Goal: Check status: Check status

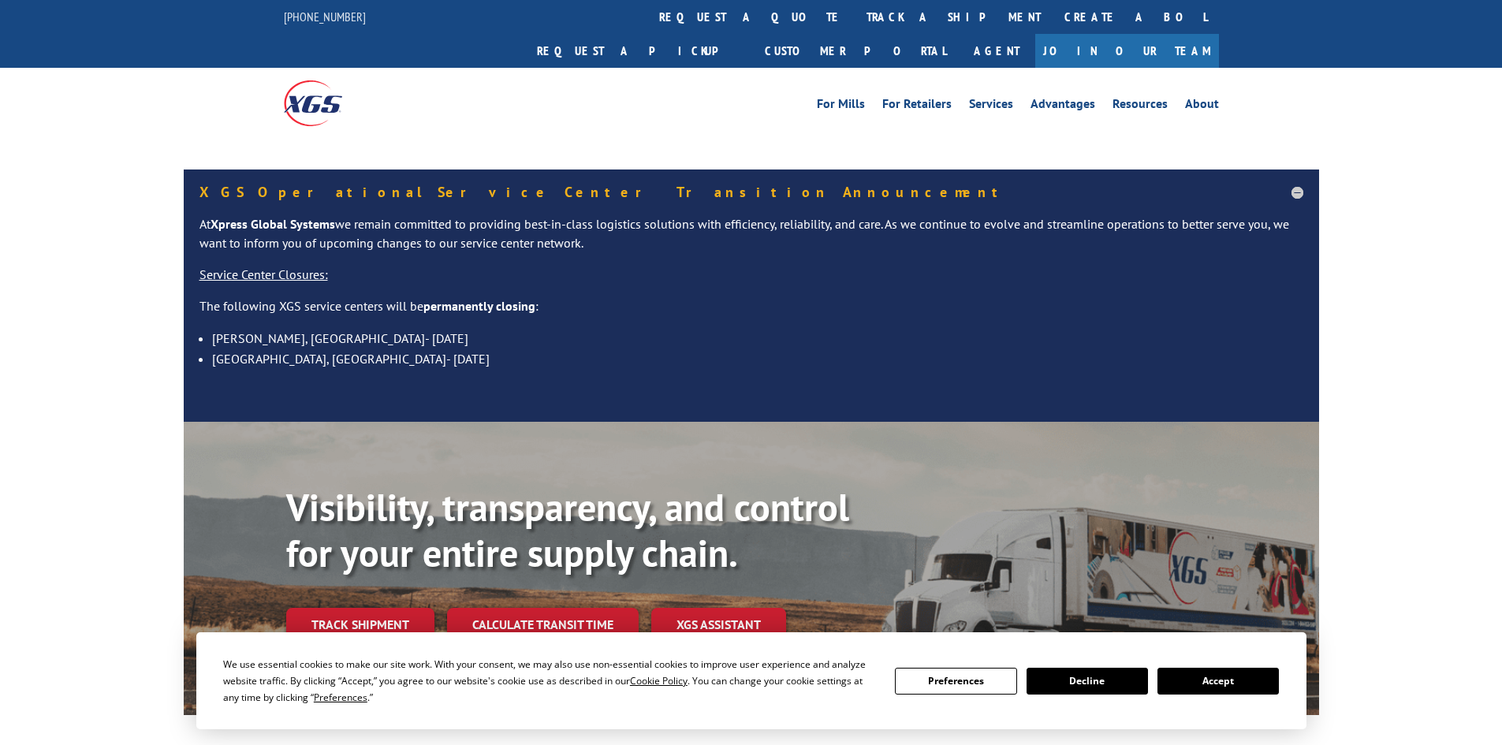
click at [378, 602] on div "Visibility, transparency, and control for your entire supply chain. Track shipm…" at bounding box center [802, 595] width 1033 height 220
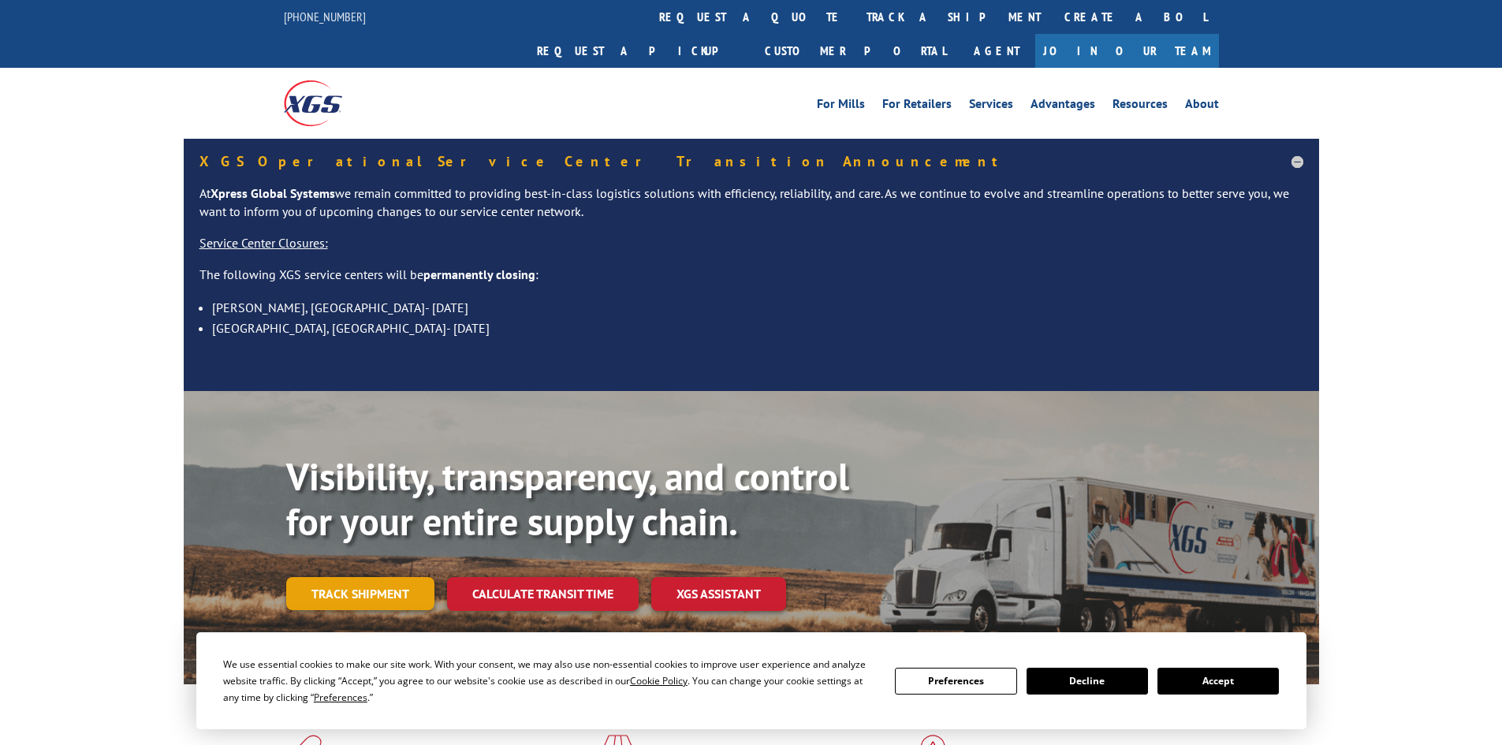
click at [360, 577] on link "Track shipment" at bounding box center [360, 593] width 148 height 33
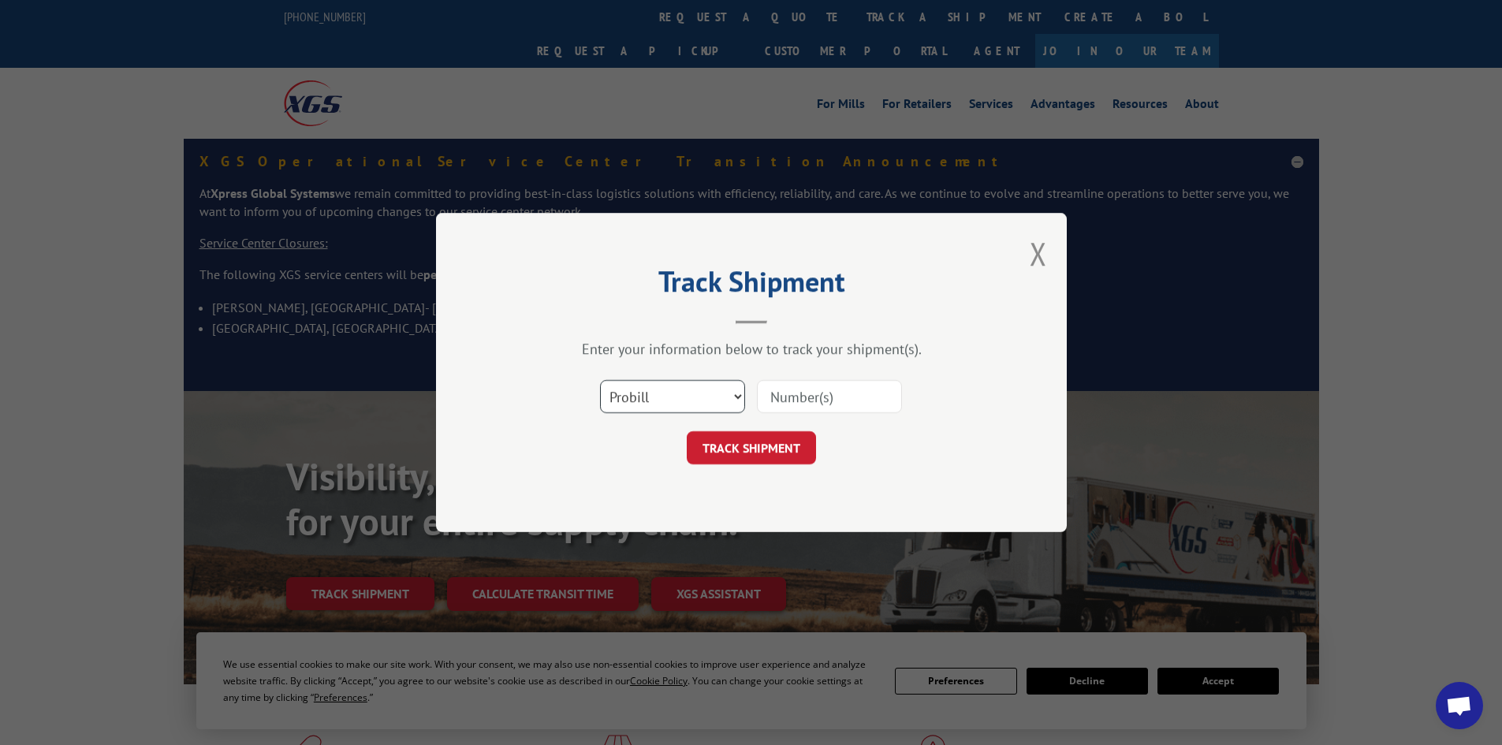
click at [648, 405] on select "Select category... Probill BOL PO" at bounding box center [672, 396] width 145 height 33
select select "bol"
click at [600, 380] on select "Select category... Probill BOL PO" at bounding box center [672, 396] width 145 height 33
click at [792, 393] on input at bounding box center [829, 396] width 145 height 33
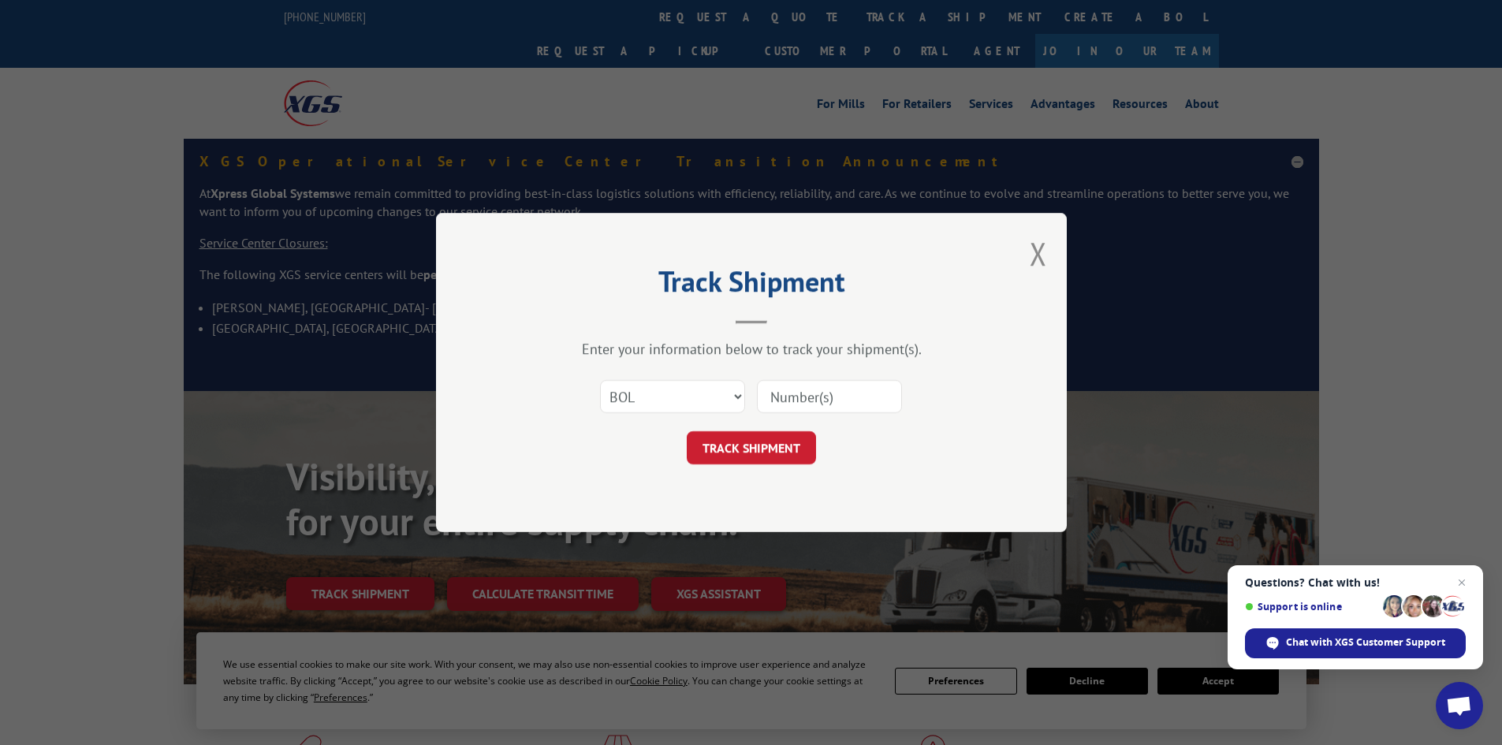
paste input "1768108052"
type input "1768108052"
click at [761, 441] on button "TRACK SHIPMENT" at bounding box center [751, 447] width 129 height 33
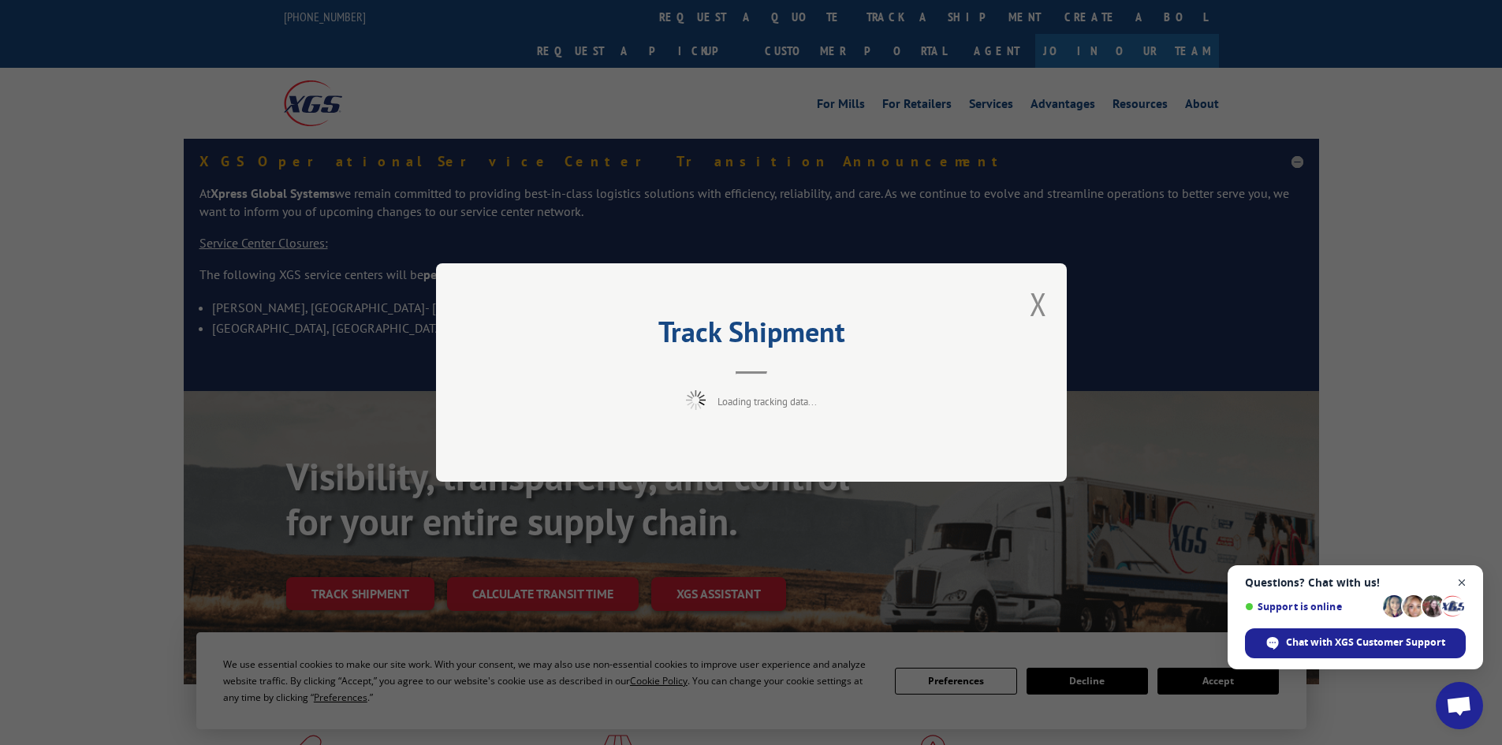
click at [1461, 576] on span "Open chat" at bounding box center [1462, 583] width 20 height 20
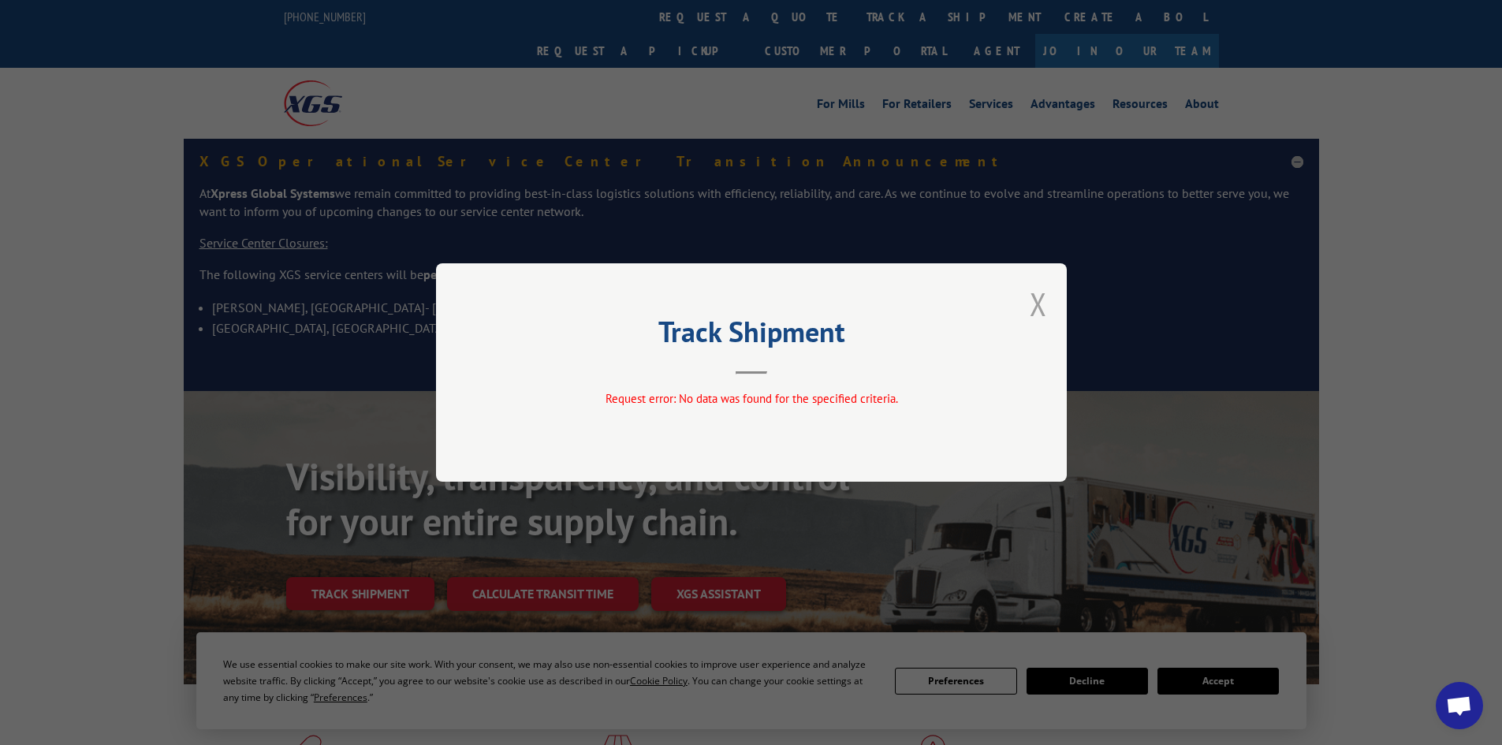
click at [1041, 306] on button "Close modal" at bounding box center [1037, 304] width 17 height 42
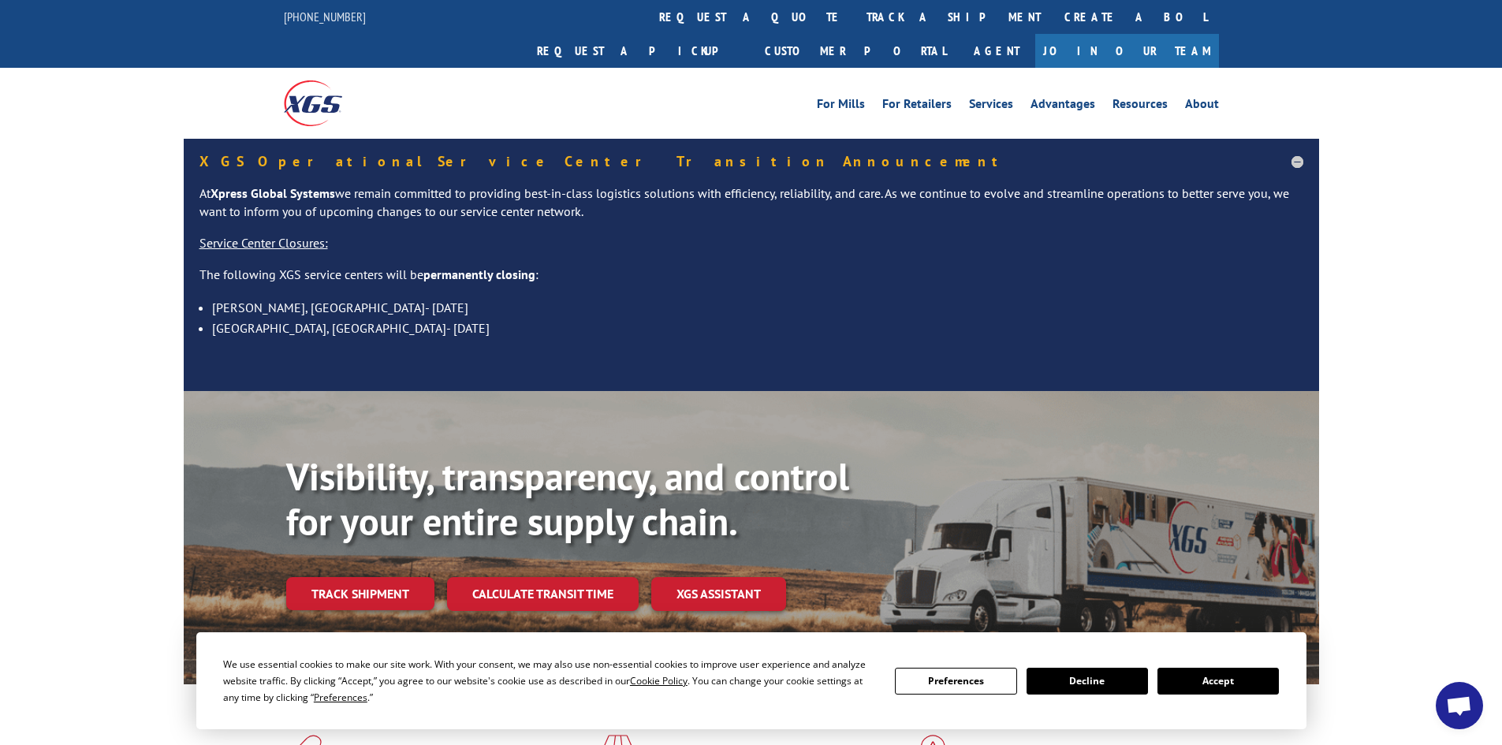
click at [387, 577] on link "Track shipment" at bounding box center [360, 593] width 148 height 33
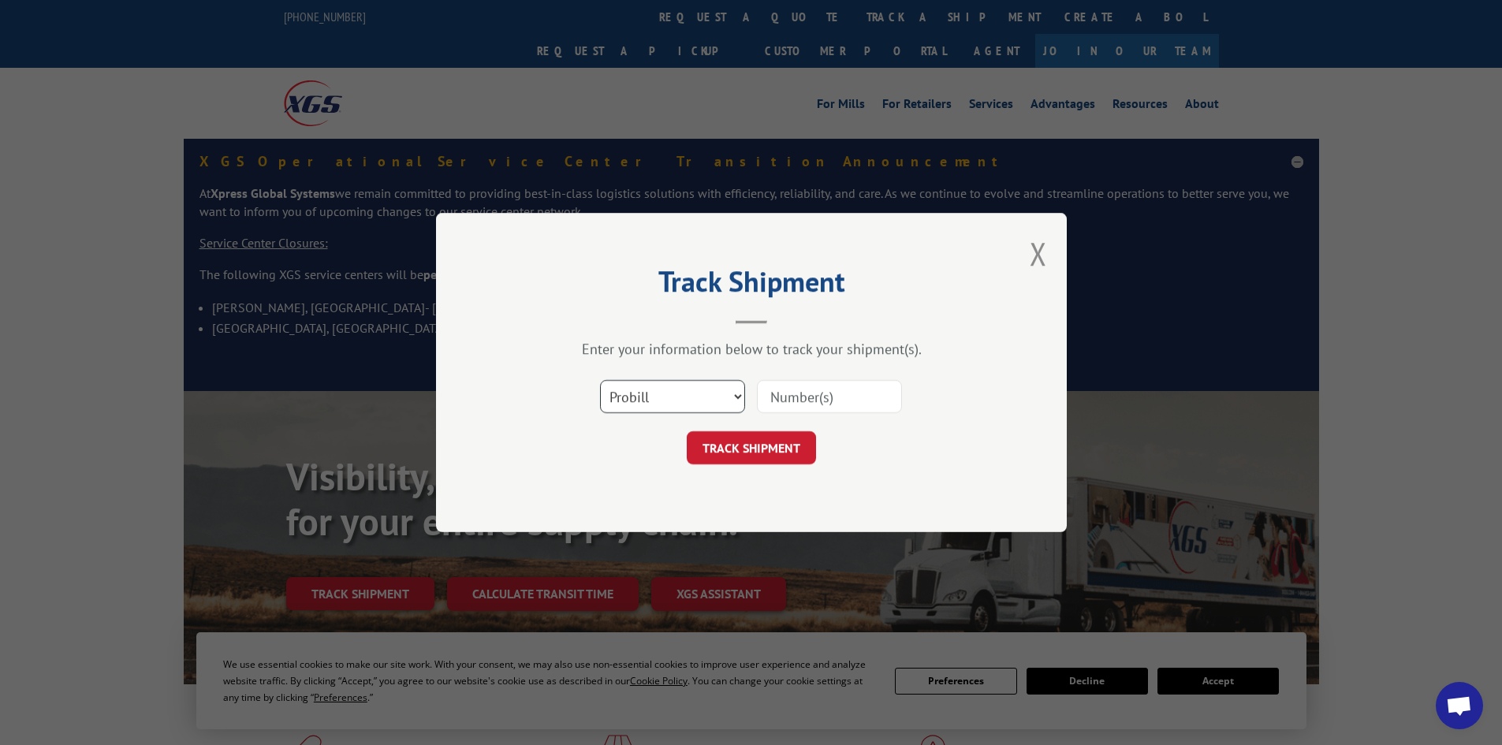
click at [634, 407] on select "Select category... Probill BOL PO" at bounding box center [672, 396] width 145 height 33
select select "po"
click at [600, 380] on select "Select category... Probill BOL PO" at bounding box center [672, 396] width 145 height 33
click at [799, 403] on input at bounding box center [829, 396] width 145 height 33
paste input "63514636"
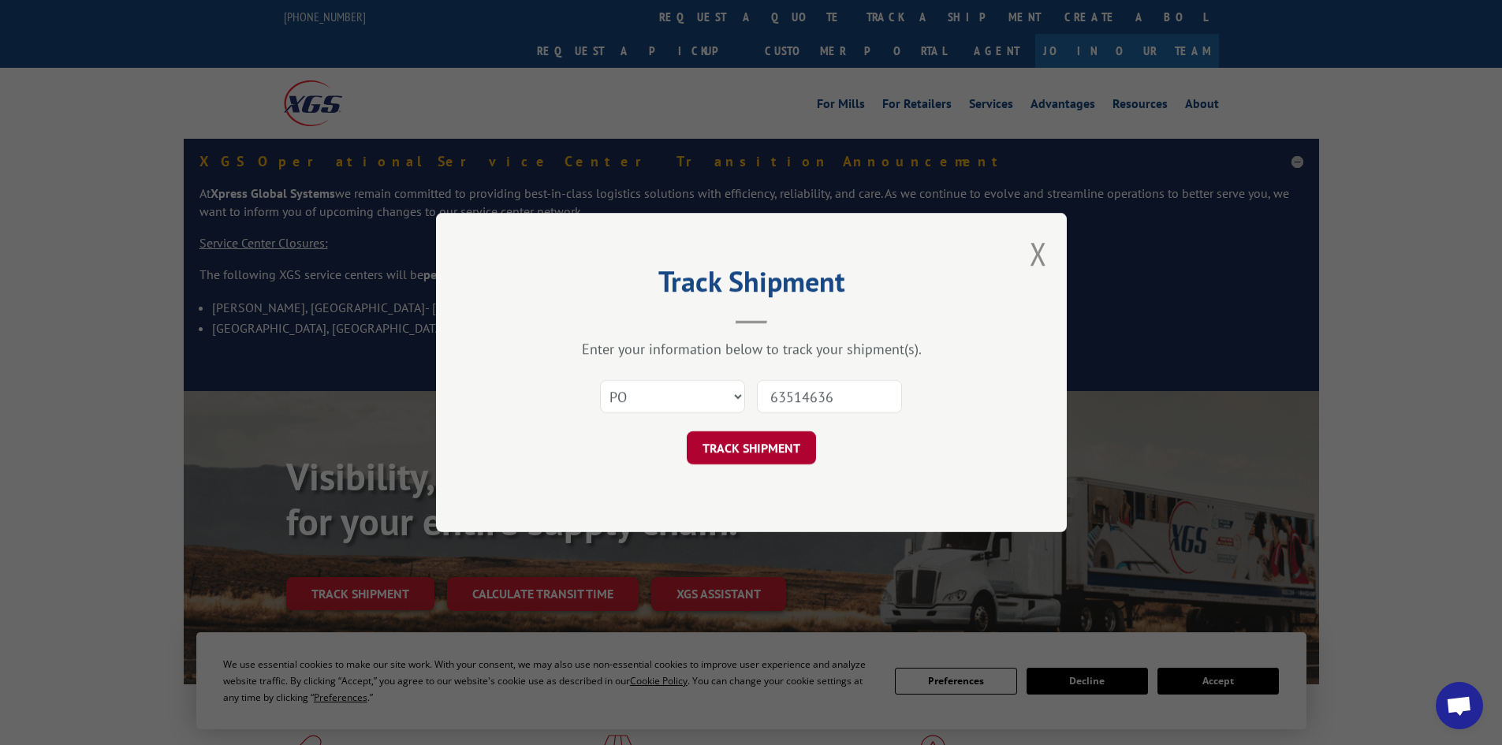
type input "63514636"
drag, startPoint x: 769, startPoint y: 443, endPoint x: 771, endPoint y: 452, distance: 9.0
click at [771, 452] on button "TRACK SHIPMENT" at bounding box center [751, 447] width 129 height 33
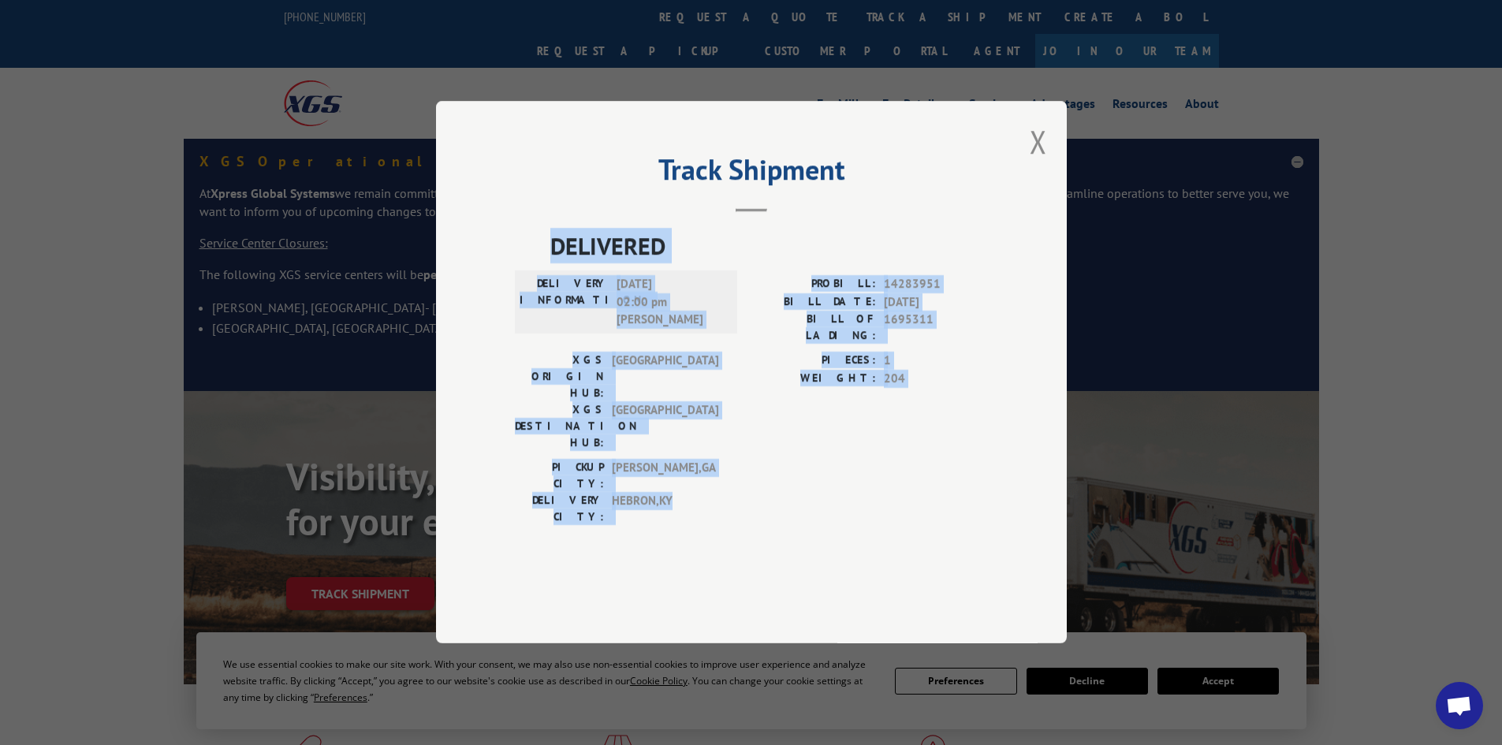
drag, startPoint x: 724, startPoint y: 480, endPoint x: 530, endPoint y: 297, distance: 266.5
click at [530, 297] on div "DELIVERED DELIVERY INFORMATION: 10/06/2022 02:00 pm Josh PROBILL: 14283951 BILL…" at bounding box center [751, 381] width 473 height 305
click at [940, 460] on div "PICKUP CITY: CALHOUN , GA DELIVERY CITY: HEBRON , KY" at bounding box center [751, 497] width 473 height 74
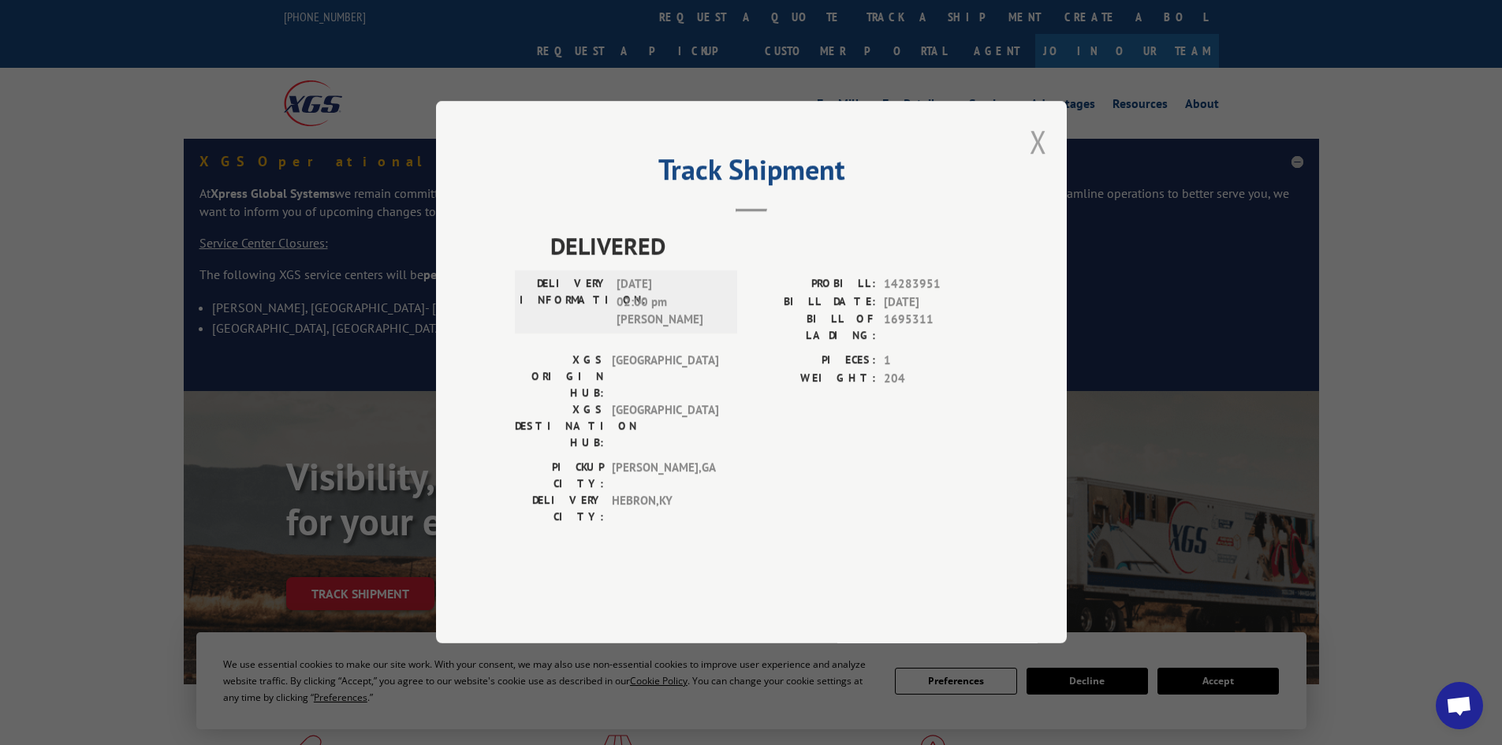
click at [1037, 162] on button "Close modal" at bounding box center [1037, 142] width 17 height 42
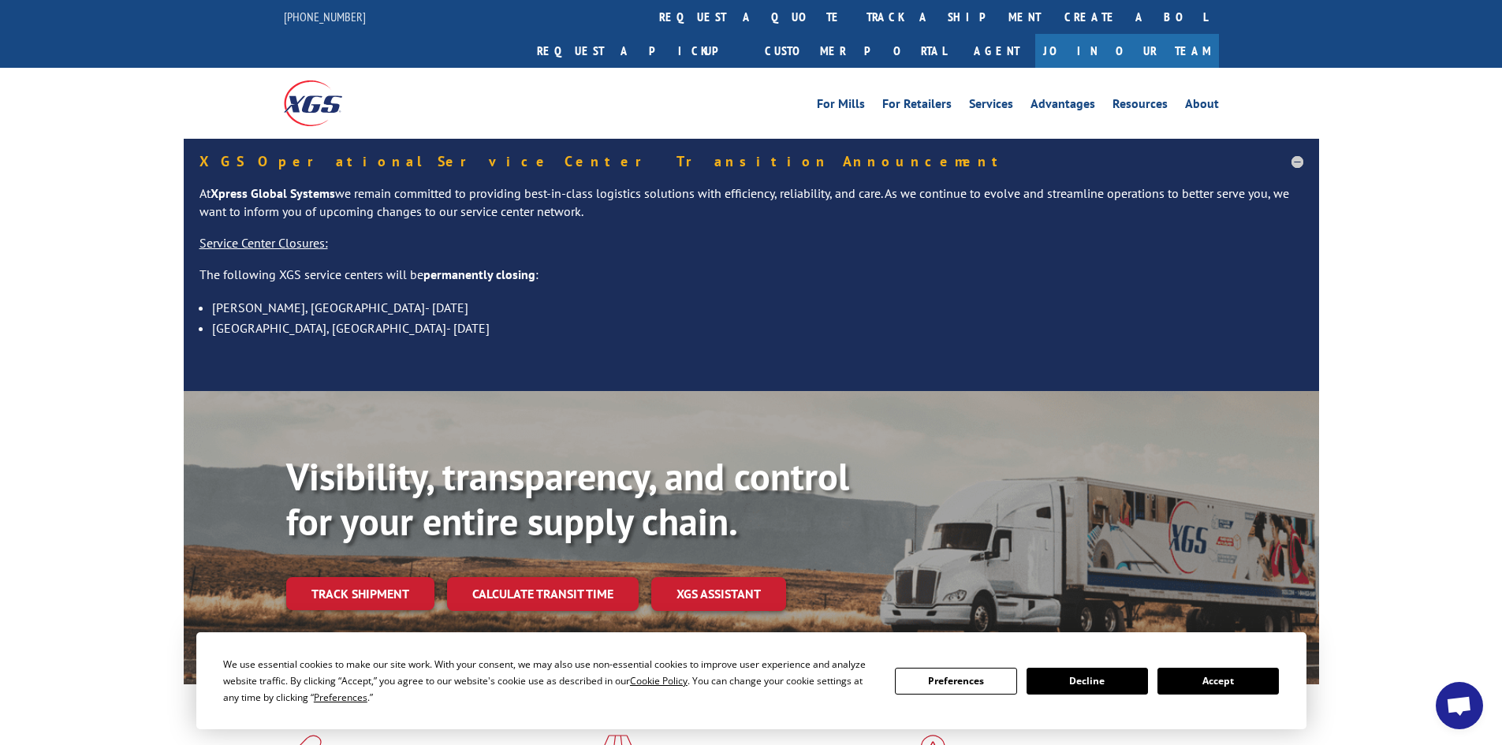
click at [411, 577] on link "Track shipment" at bounding box center [360, 593] width 148 height 33
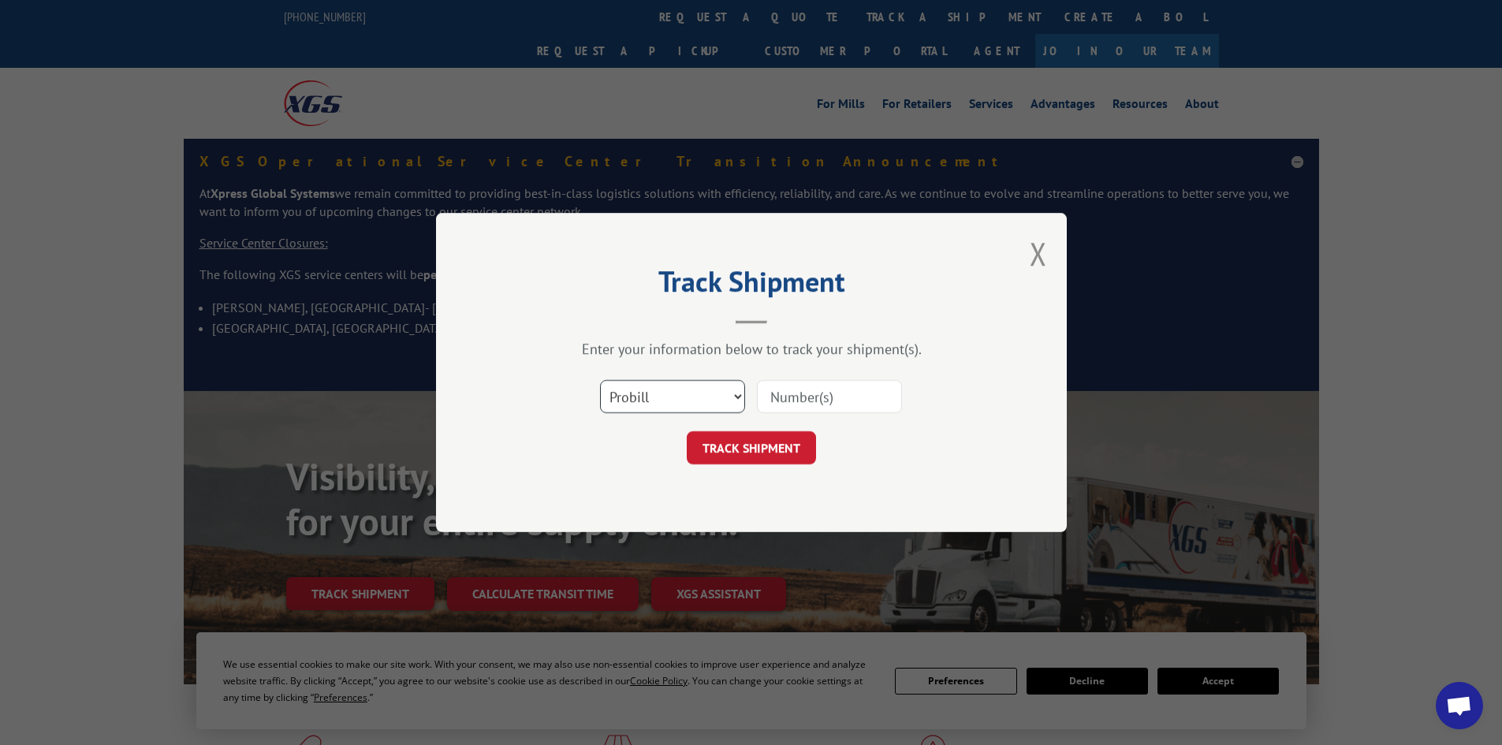
drag, startPoint x: 645, startPoint y: 401, endPoint x: 656, endPoint y: 403, distance: 11.1
click at [650, 401] on select "Select category... Probill BOL PO" at bounding box center [672, 396] width 145 height 33
select select "bol"
click at [600, 380] on select "Select category... Probill BOL PO" at bounding box center [672, 396] width 145 height 33
click at [795, 397] on input at bounding box center [829, 396] width 145 height 33
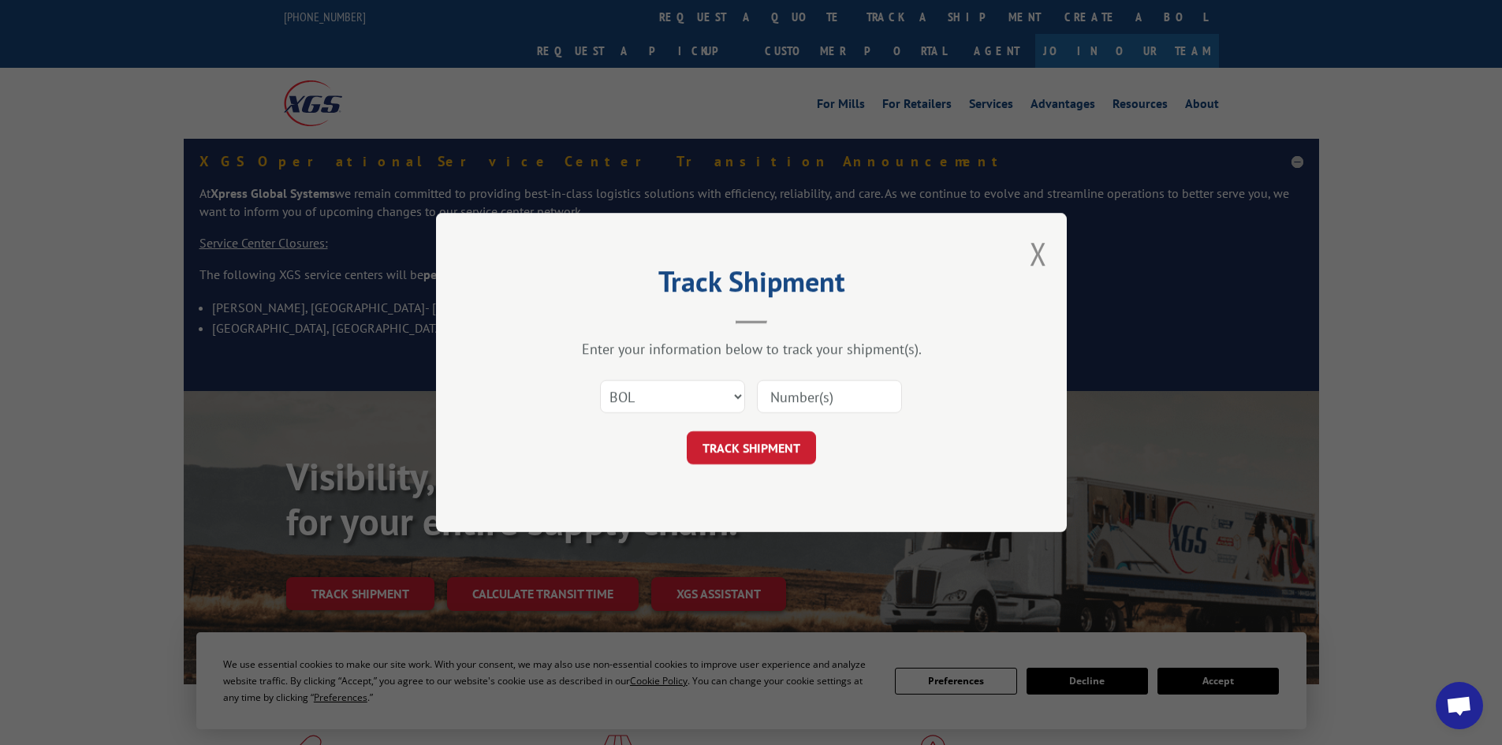
paste input "398202"
type input "398202"
click at [765, 456] on button "TRACK SHIPMENT" at bounding box center [751, 447] width 129 height 33
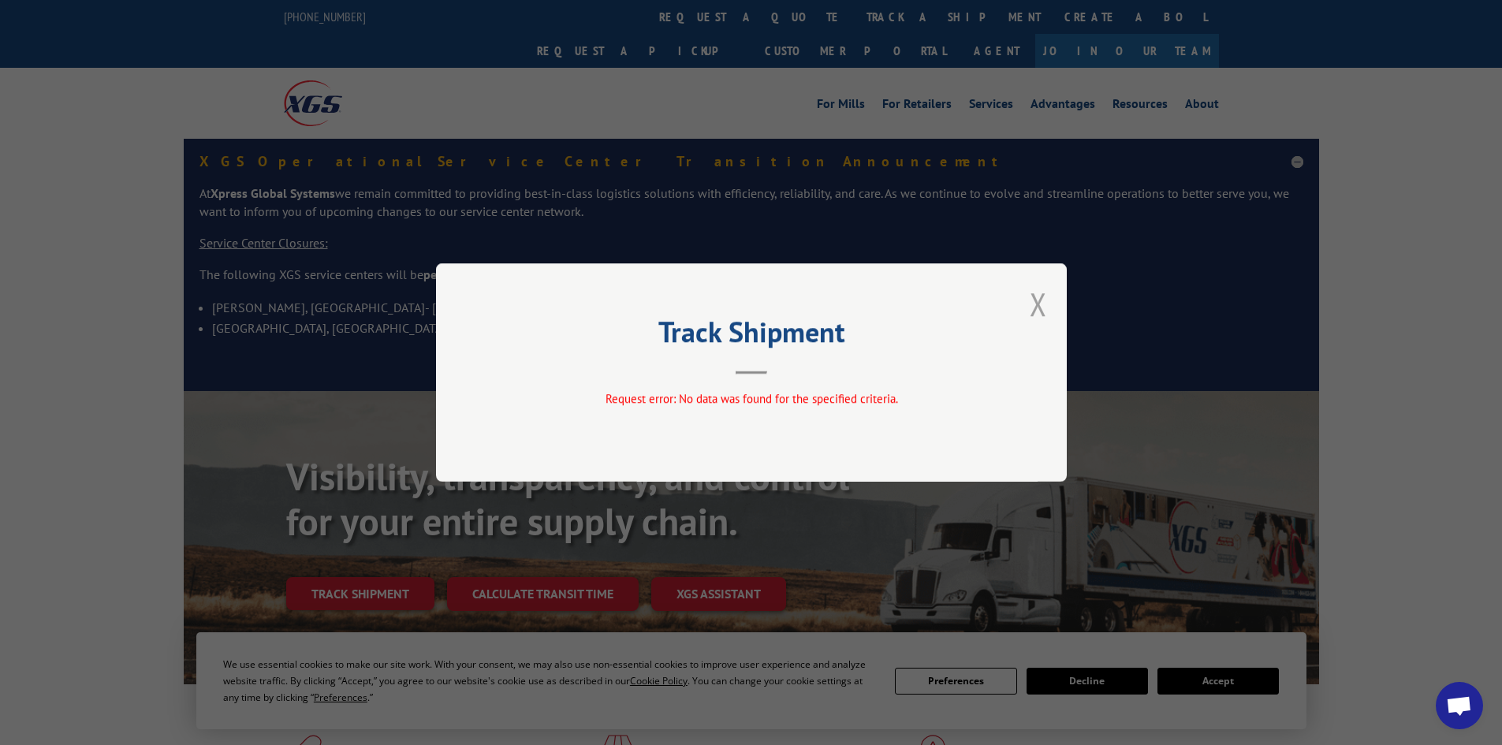
click at [1039, 296] on button "Close modal" at bounding box center [1037, 304] width 17 height 42
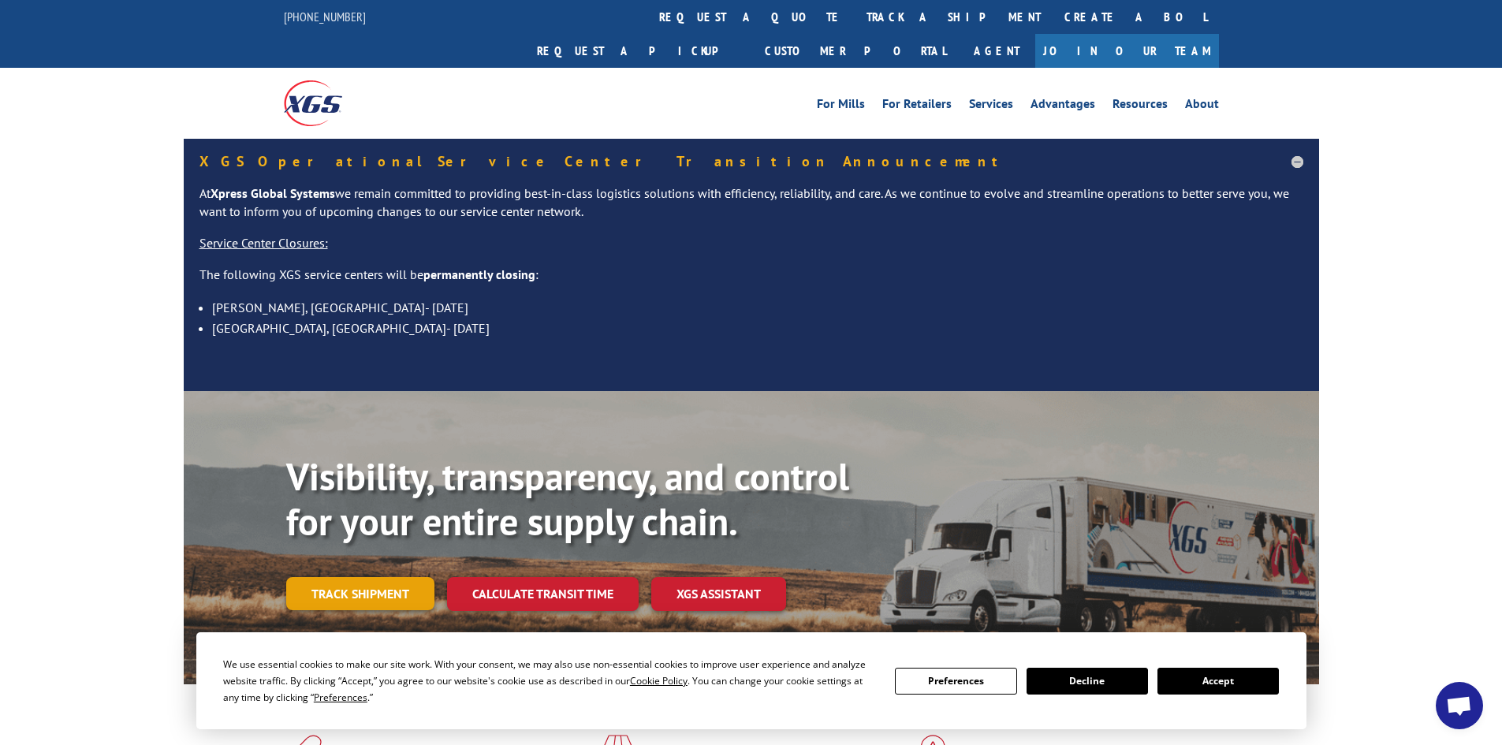
click at [360, 577] on link "Track shipment" at bounding box center [360, 593] width 148 height 33
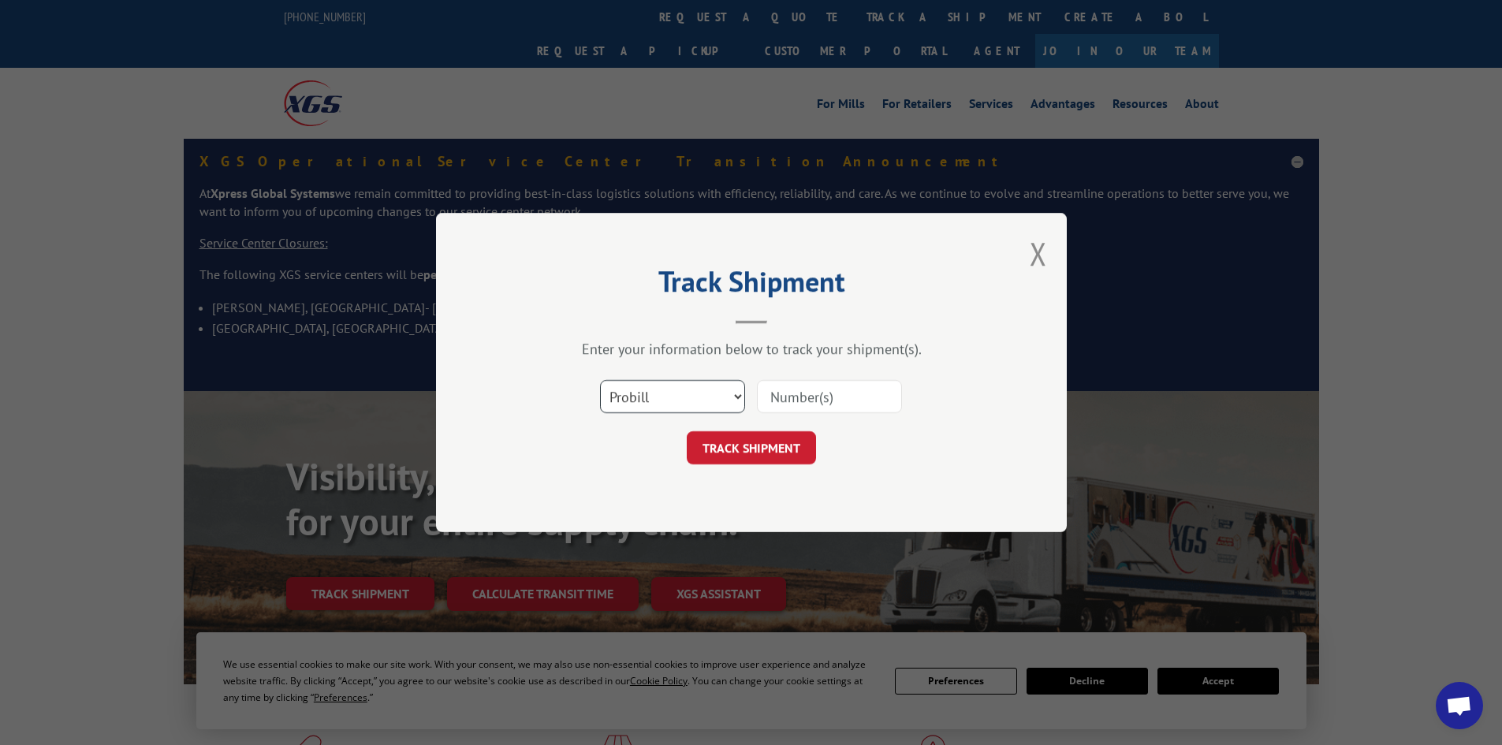
click at [681, 385] on select "Select category... Probill BOL PO" at bounding box center [672, 396] width 145 height 33
select select "po"
click at [600, 380] on select "Select category... Probill BOL PO" at bounding box center [672, 396] width 145 height 33
click at [786, 405] on input at bounding box center [829, 396] width 145 height 33
paste input "63516038"
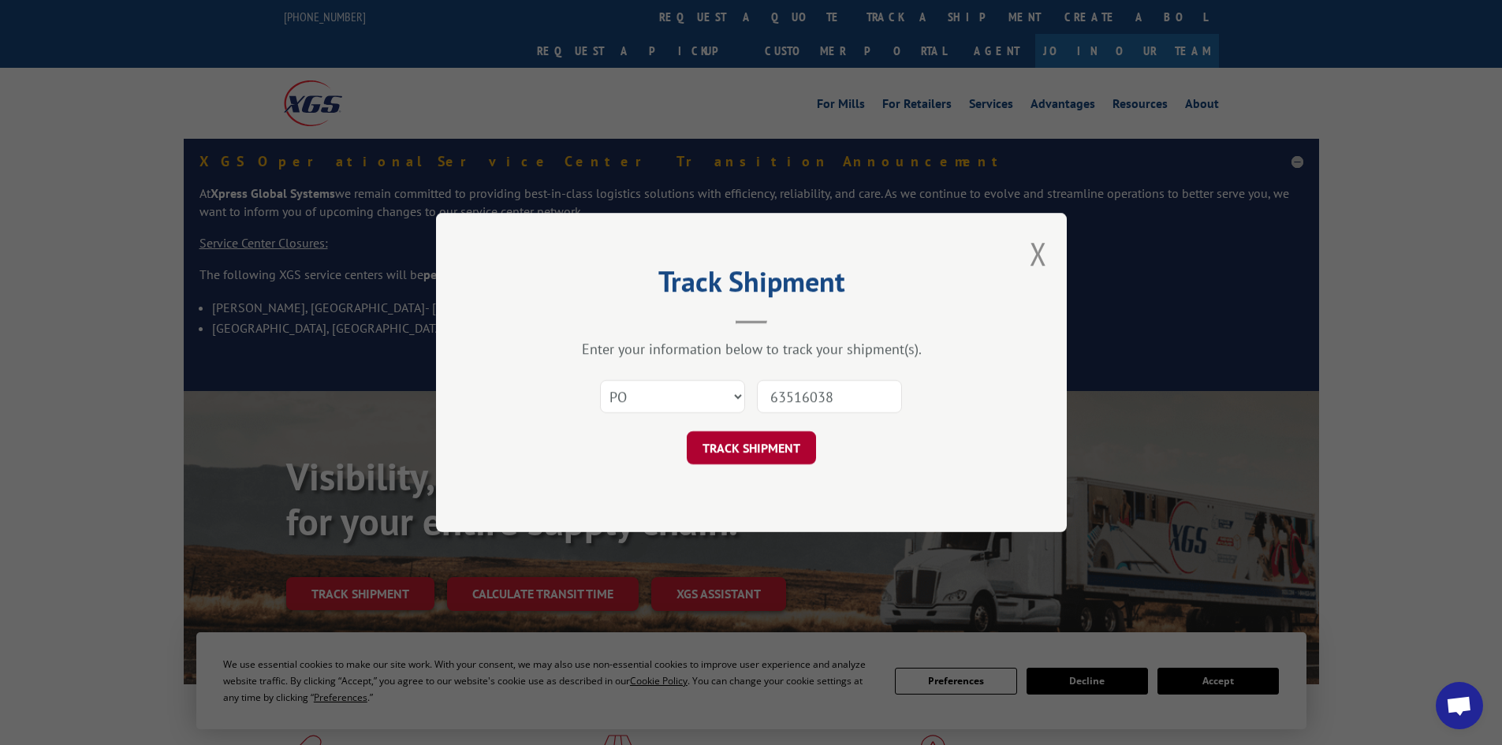
type input "63516038"
click at [757, 448] on button "TRACK SHIPMENT" at bounding box center [751, 447] width 129 height 33
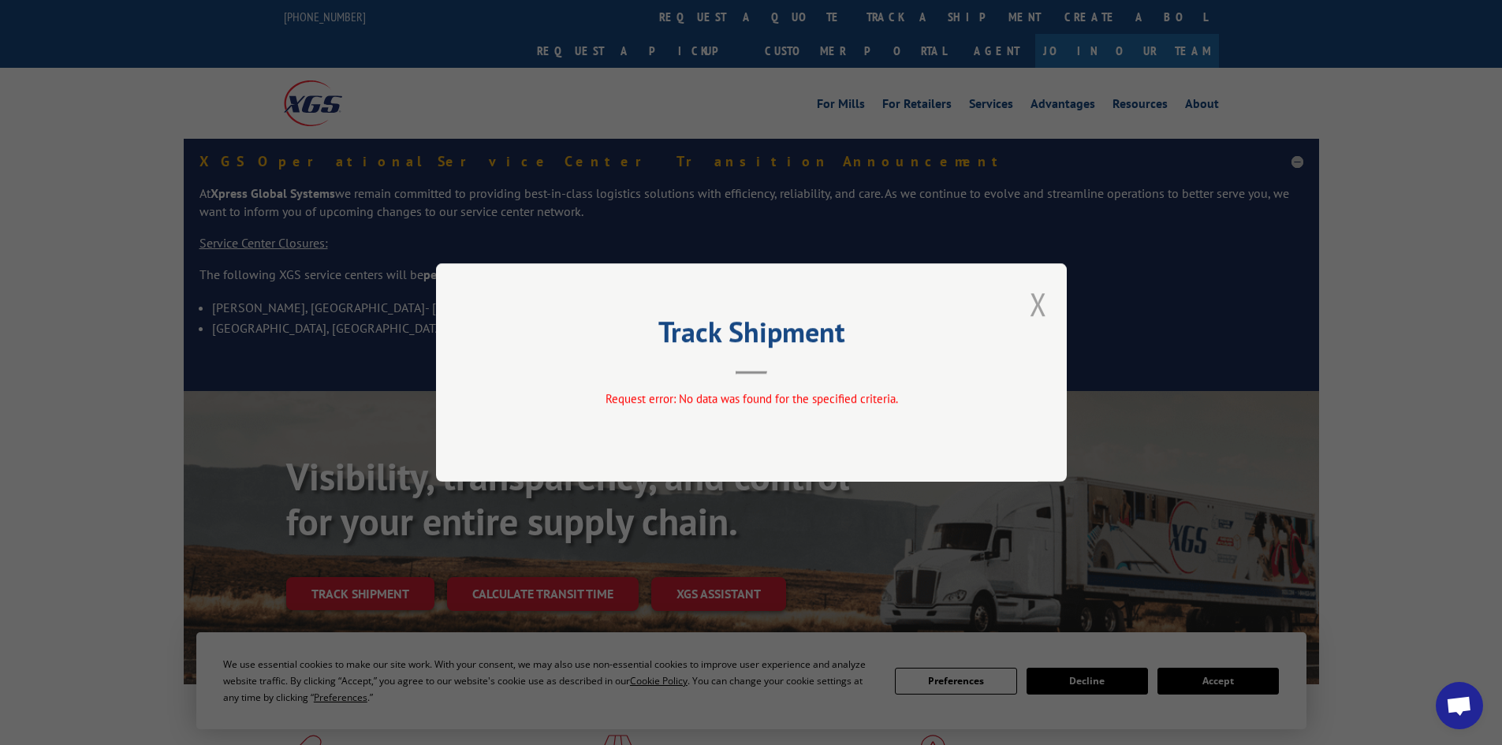
click at [1039, 300] on button "Close modal" at bounding box center [1037, 304] width 17 height 42
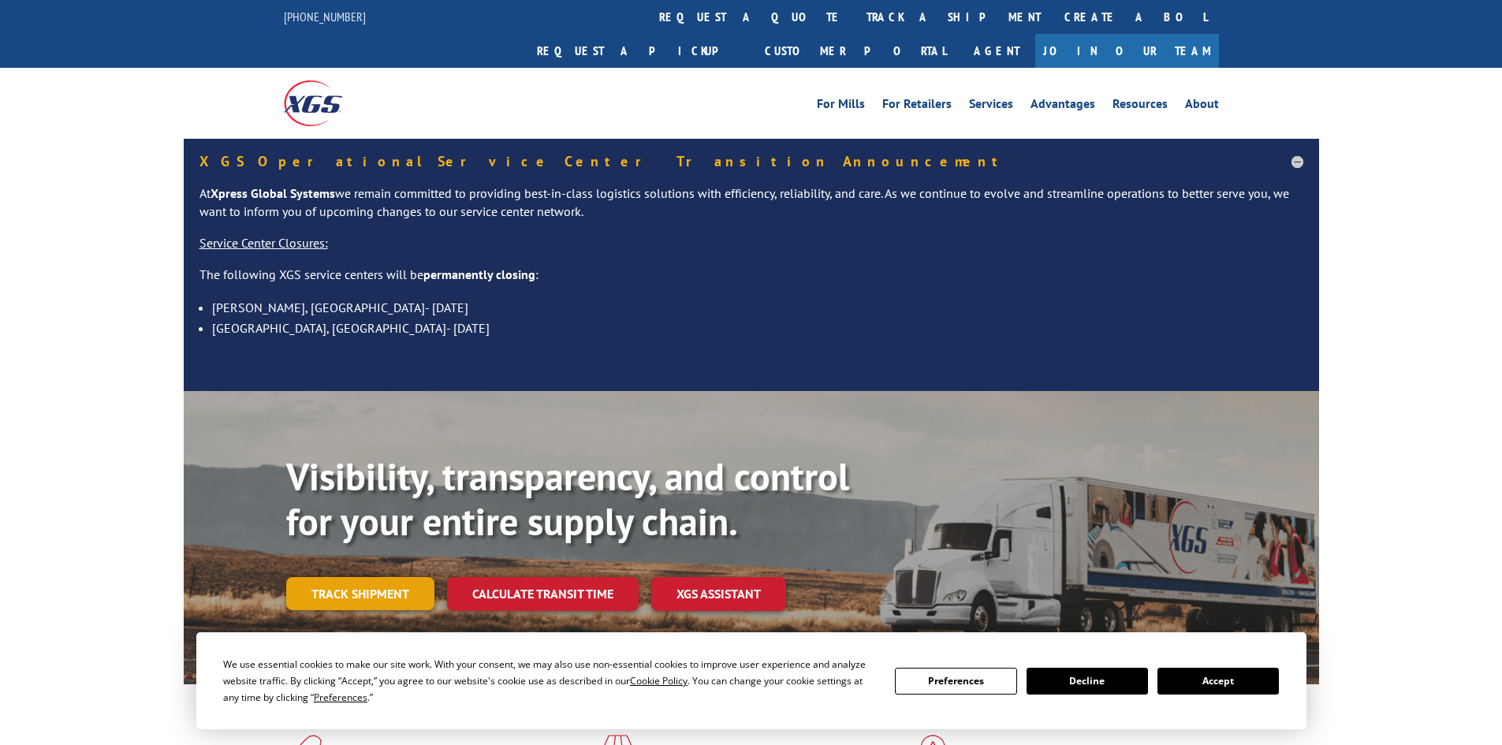
click at [378, 577] on link "Track shipment" at bounding box center [360, 593] width 148 height 33
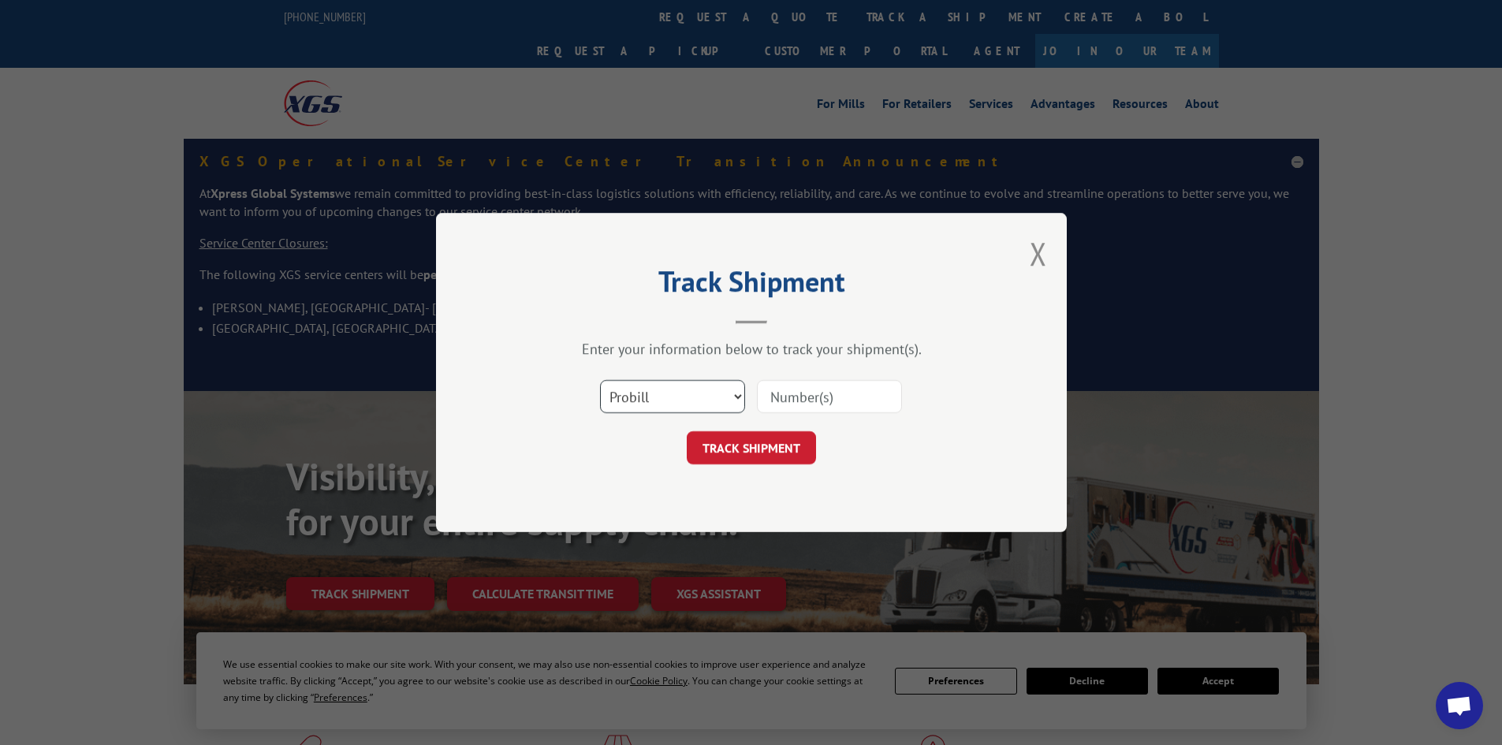
click at [649, 395] on select "Select category... Probill BOL PO" at bounding box center [672, 396] width 145 height 33
select select "bol"
click at [600, 380] on select "Select category... Probill BOL PO" at bounding box center [672, 396] width 145 height 33
drag, startPoint x: 769, startPoint y: 387, endPoint x: 779, endPoint y: 387, distance: 10.2
click at [779, 387] on input at bounding box center [829, 396] width 145 height 33
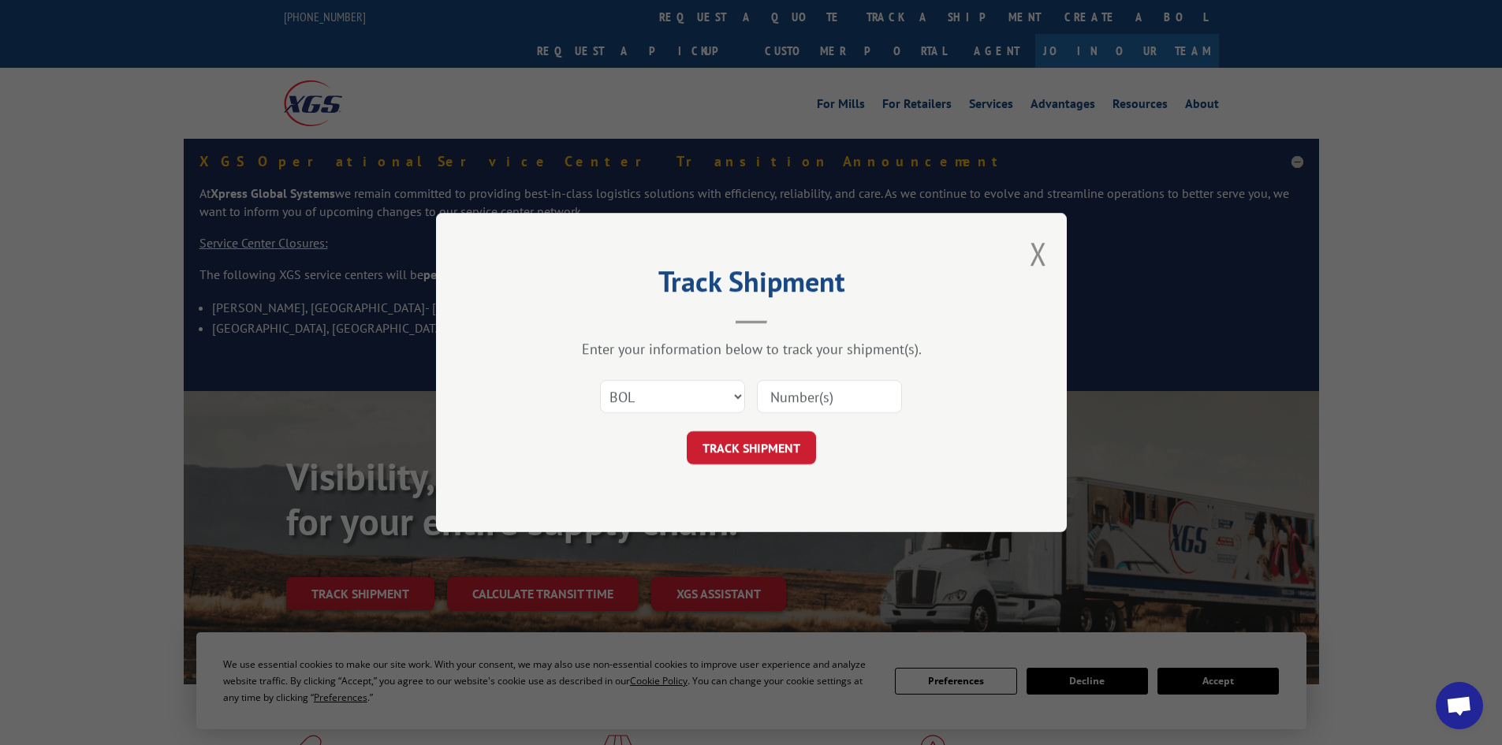
click at [780, 390] on input at bounding box center [829, 396] width 145 height 33
paste input "5120838"
type input "5120838"
click at [735, 455] on button "TRACK SHIPMENT" at bounding box center [751, 447] width 129 height 33
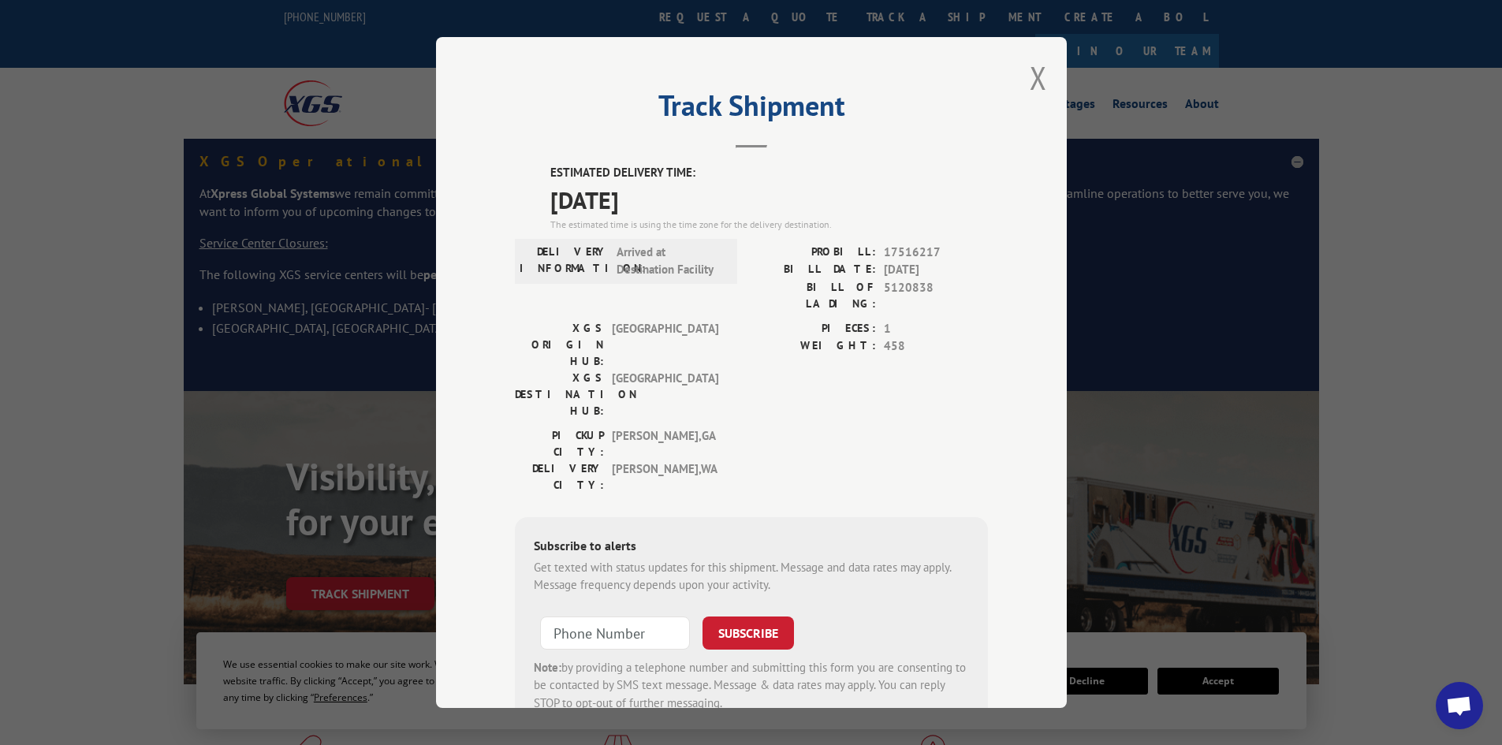
click at [789, 356] on div "PIECES: 1 WEIGHT: 458" at bounding box center [869, 373] width 236 height 107
click at [1030, 69] on button "Close modal" at bounding box center [1037, 78] width 17 height 42
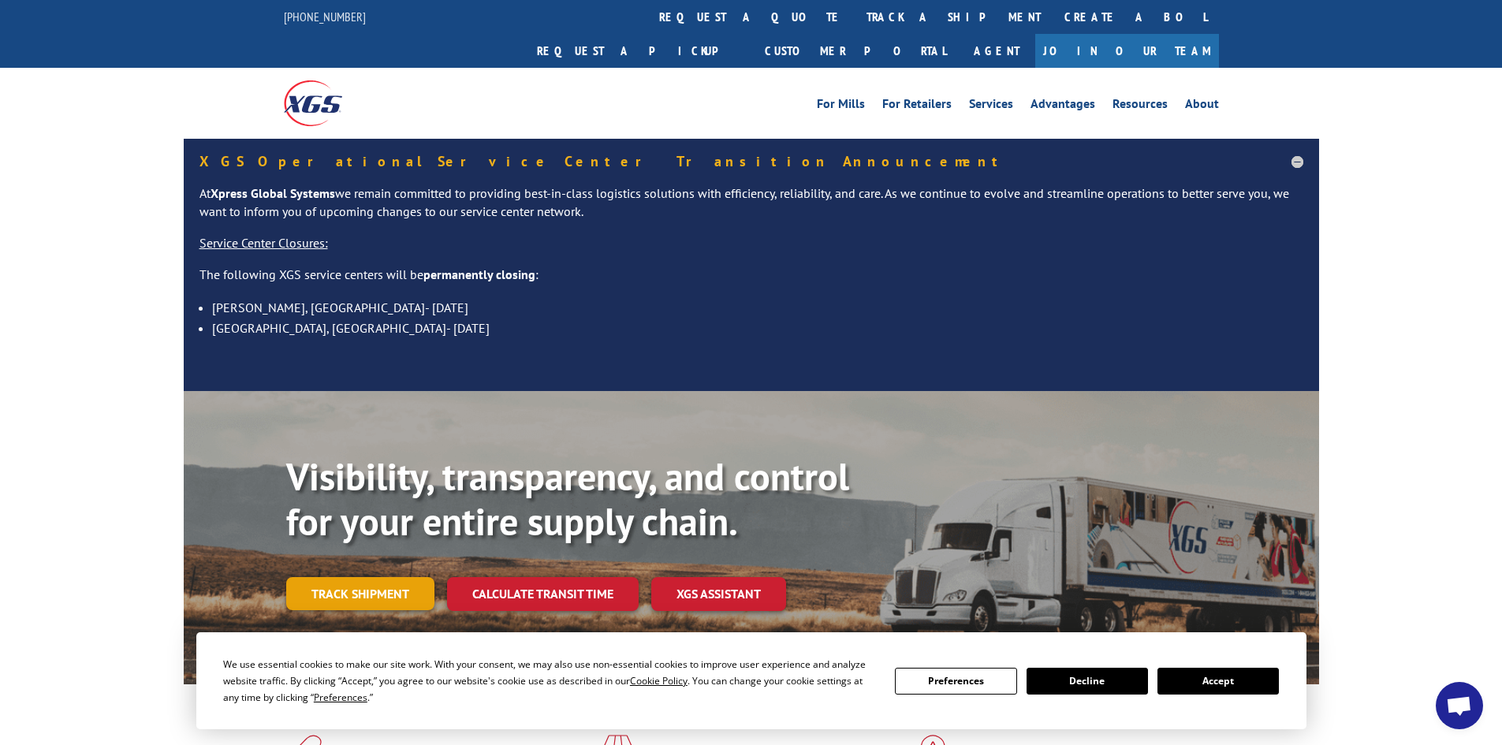
click at [345, 577] on link "Track shipment" at bounding box center [360, 593] width 148 height 33
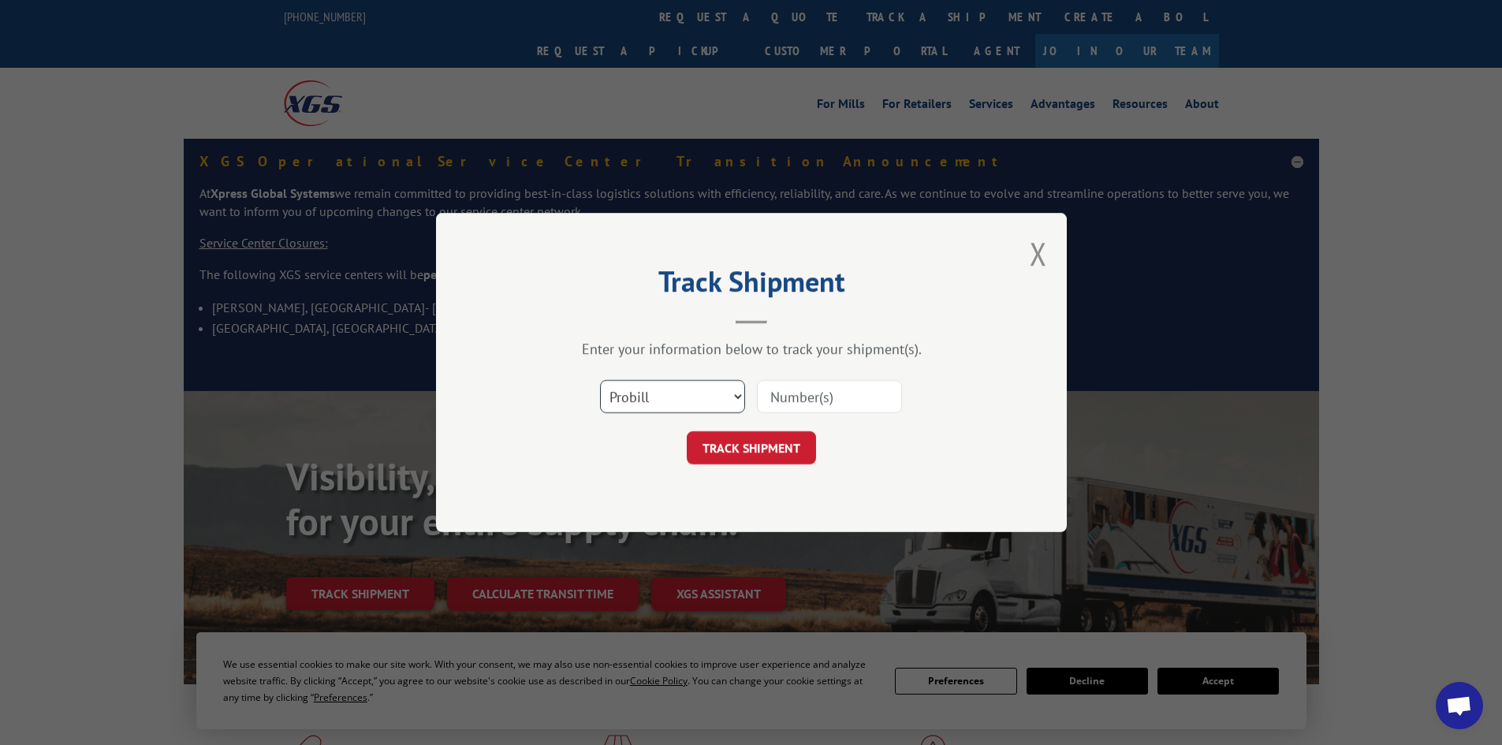
click at [664, 400] on select "Select category... Probill BOL PO" at bounding box center [672, 396] width 145 height 33
select select "po"
click at [600, 380] on select "Select category... Probill BOL PO" at bounding box center [672, 396] width 145 height 33
click at [802, 392] on input at bounding box center [829, 396] width 145 height 33
paste input "63516060"
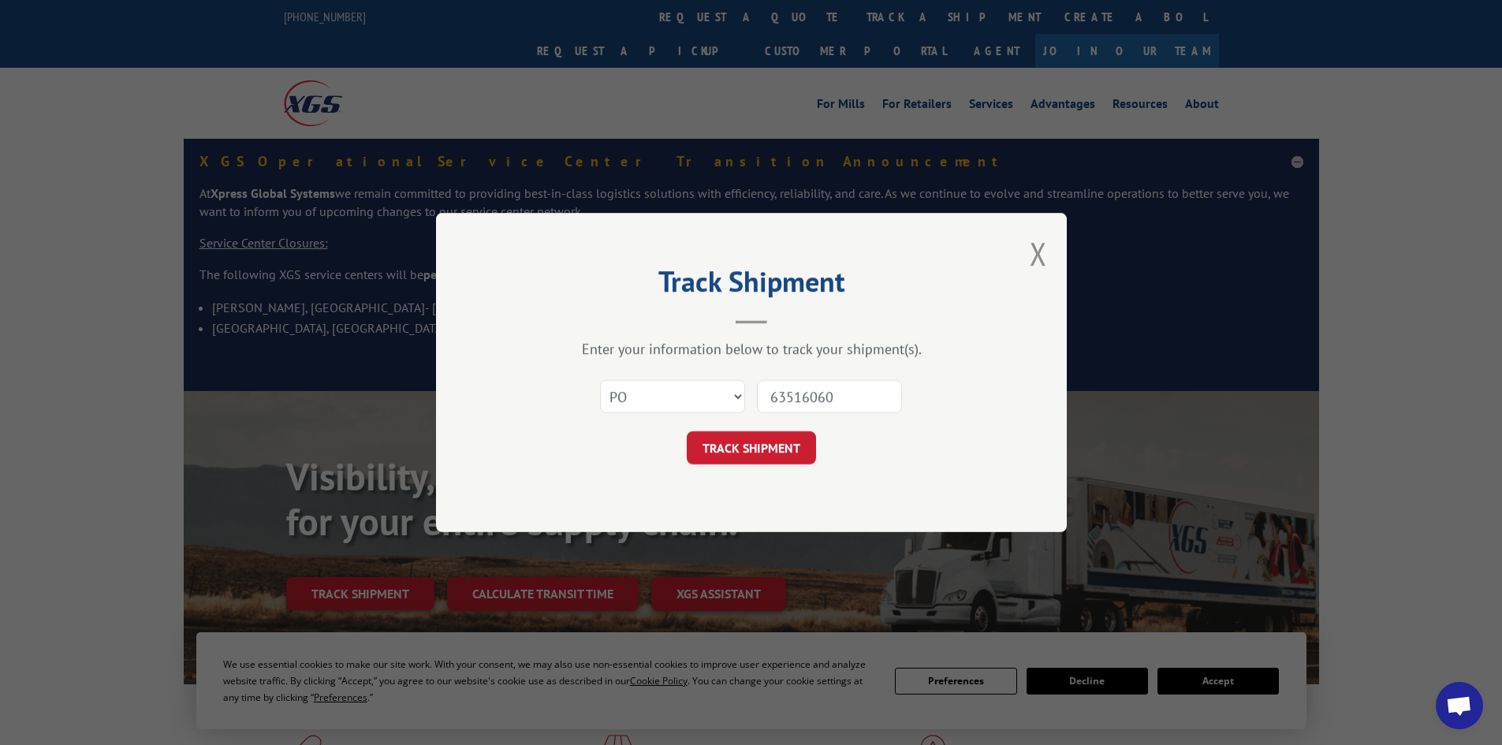
type input "63516060"
click at [740, 441] on button "TRACK SHIPMENT" at bounding box center [751, 447] width 129 height 33
